Goal: Task Accomplishment & Management: Manage account settings

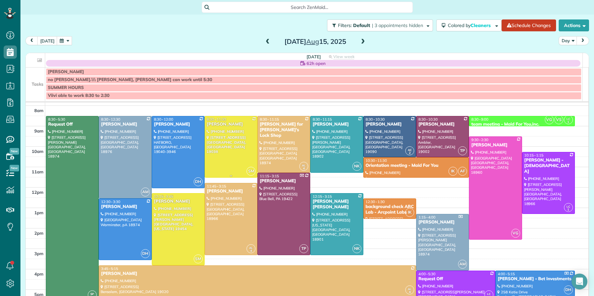
scroll to position [9, 0]
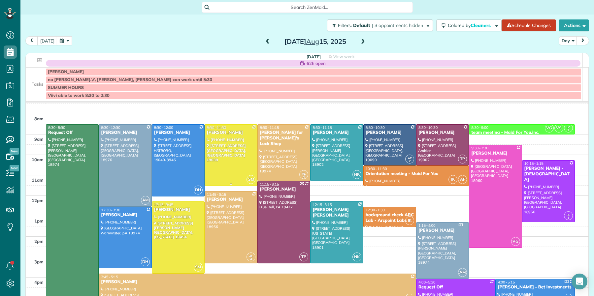
click at [217, 135] on div "[PERSON_NAME]" at bounding box center [231, 133] width 49 height 6
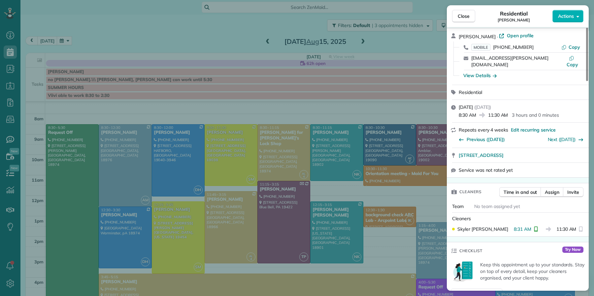
scroll to position [25, 0]
drag, startPoint x: 462, startPoint y: 18, endPoint x: 375, endPoint y: 103, distance: 121.6
click at [461, 18] on span "Close" at bounding box center [464, 16] width 12 height 7
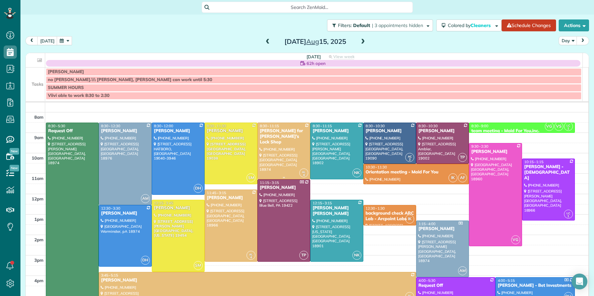
scroll to position [22, 0]
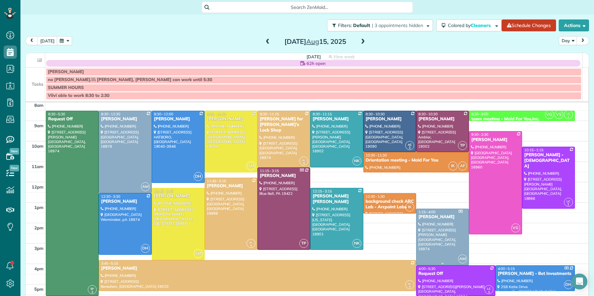
click at [428, 220] on div "[PERSON_NAME]" at bounding box center [442, 217] width 49 height 6
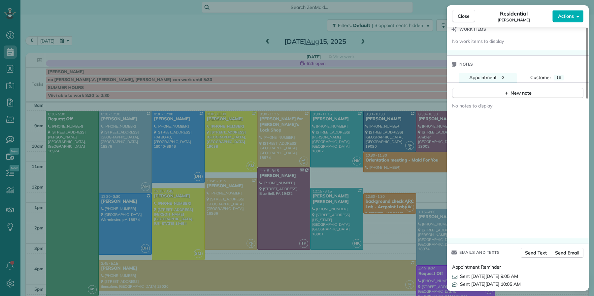
scroll to position [663, 0]
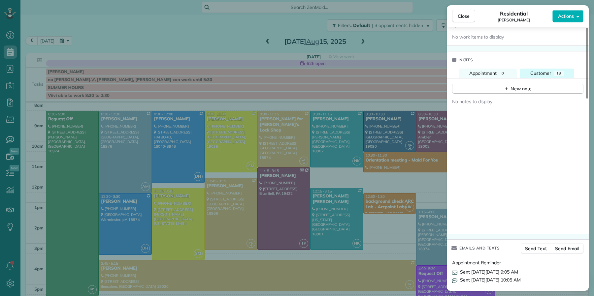
click at [543, 74] on span "Customer" at bounding box center [540, 73] width 21 height 6
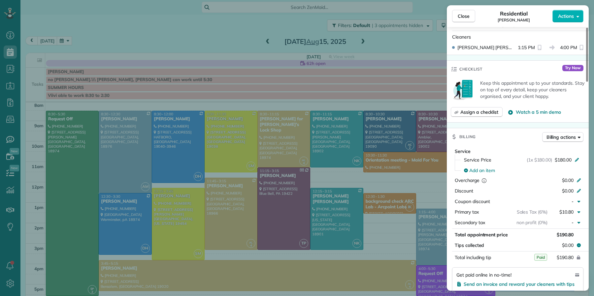
scroll to position [0, 0]
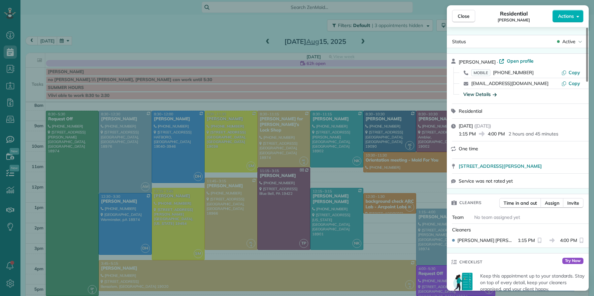
drag, startPoint x: 455, startPoint y: 17, endPoint x: 473, endPoint y: 97, distance: 81.7
click at [455, 17] on button "Close" at bounding box center [463, 16] width 23 height 13
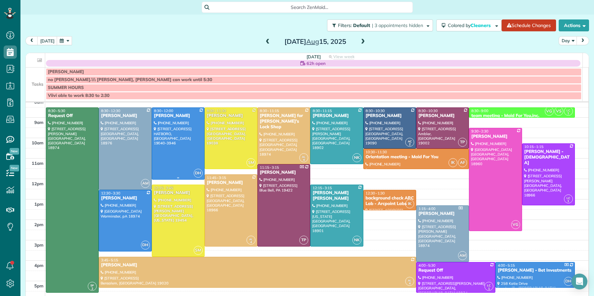
scroll to position [27, 0]
